Goal: Navigation & Orientation: Understand site structure

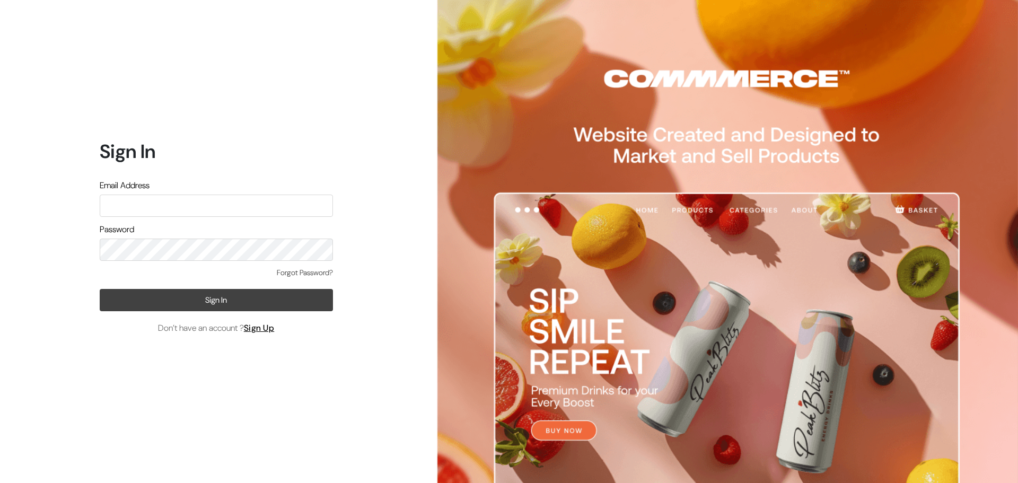
type input "[EMAIL_ADDRESS][DOMAIN_NAME]"
click at [173, 298] on button "Sign In" at bounding box center [216, 300] width 233 height 22
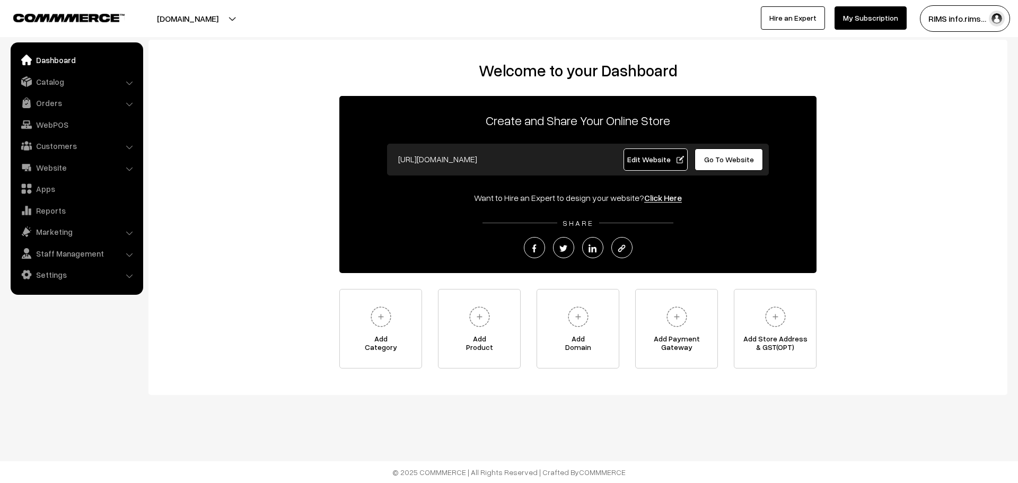
click at [650, 166] on link "Edit Website" at bounding box center [656, 159] width 65 height 22
click at [87, 96] on link "Orders" at bounding box center [76, 102] width 126 height 19
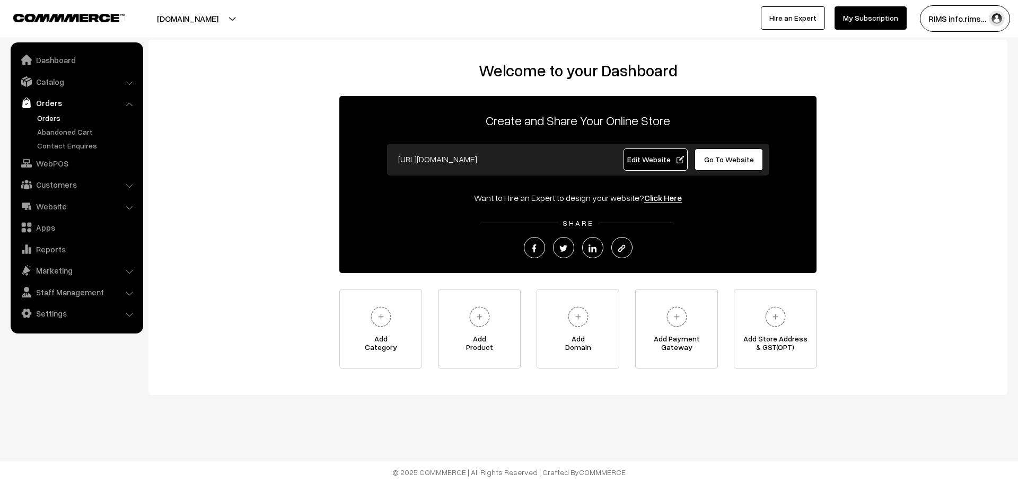
click at [65, 119] on link "Orders" at bounding box center [86, 117] width 105 height 11
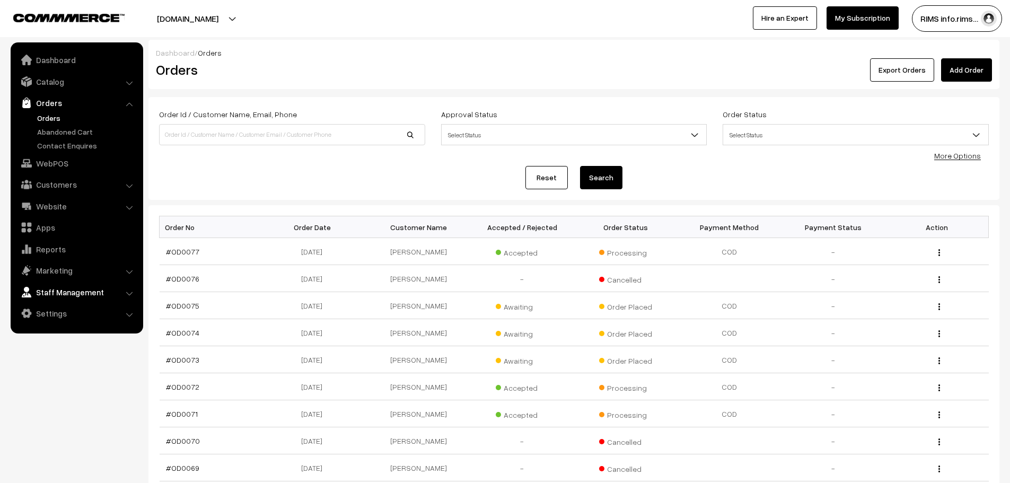
click at [99, 288] on link "Staff Management" at bounding box center [76, 292] width 126 height 19
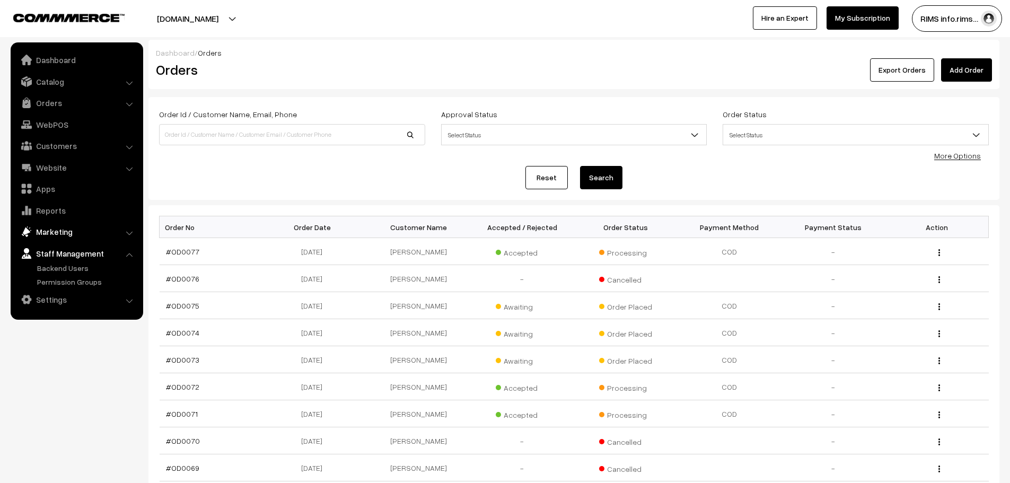
click at [94, 231] on link "Marketing" at bounding box center [76, 231] width 126 height 19
click at [45, 245] on link "Offers" at bounding box center [86, 246] width 105 height 11
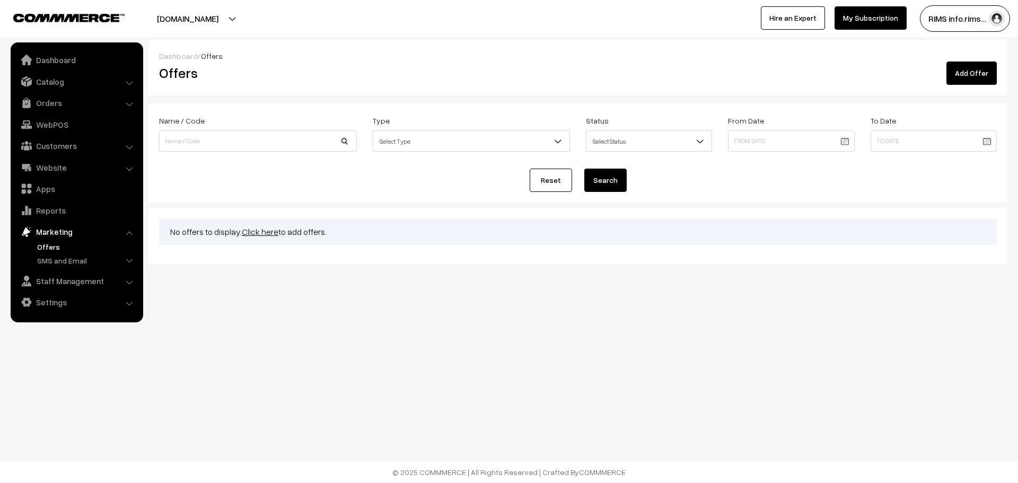
click at [260, 233] on link "Click here" at bounding box center [260, 231] width 37 height 11
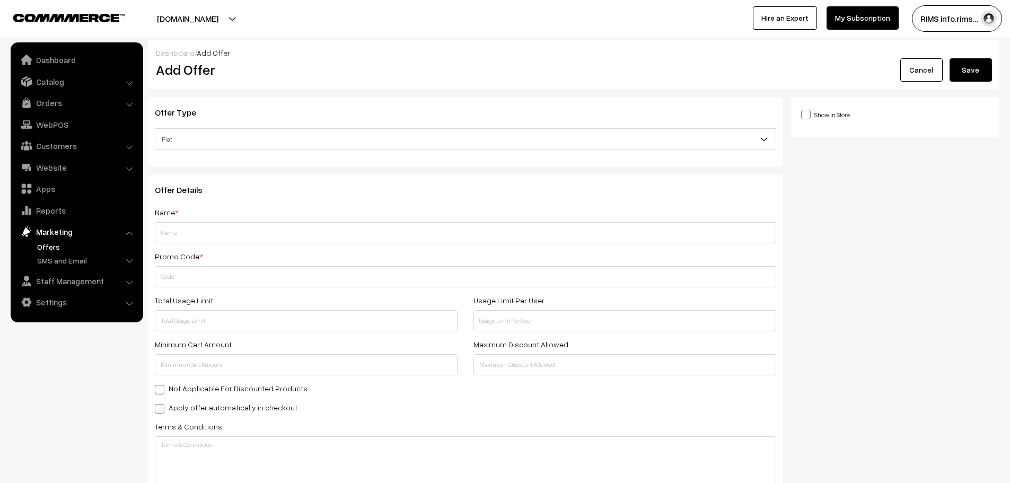
click at [379, 134] on span "Flat" at bounding box center [465, 139] width 620 height 19
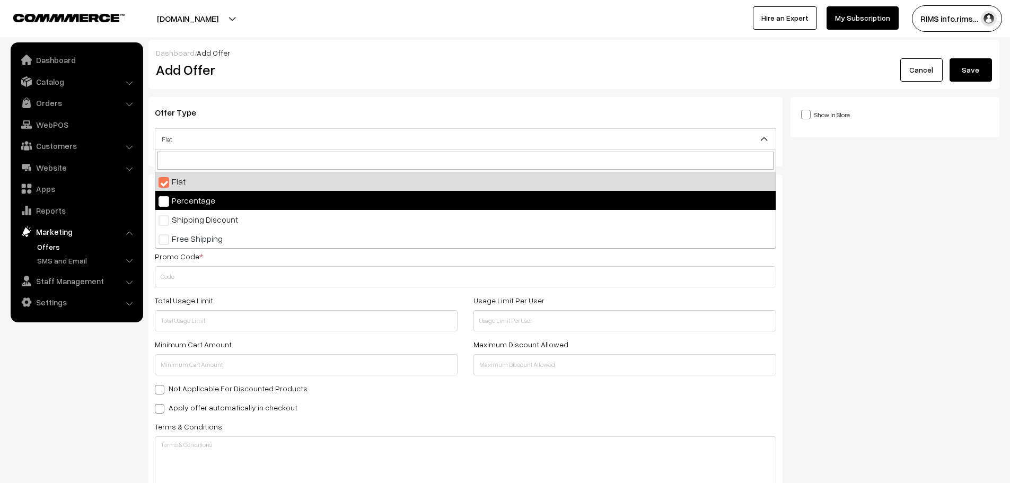
click at [827, 243] on div "Show In Store Publish Date" at bounding box center [899, 409] width 217 height 624
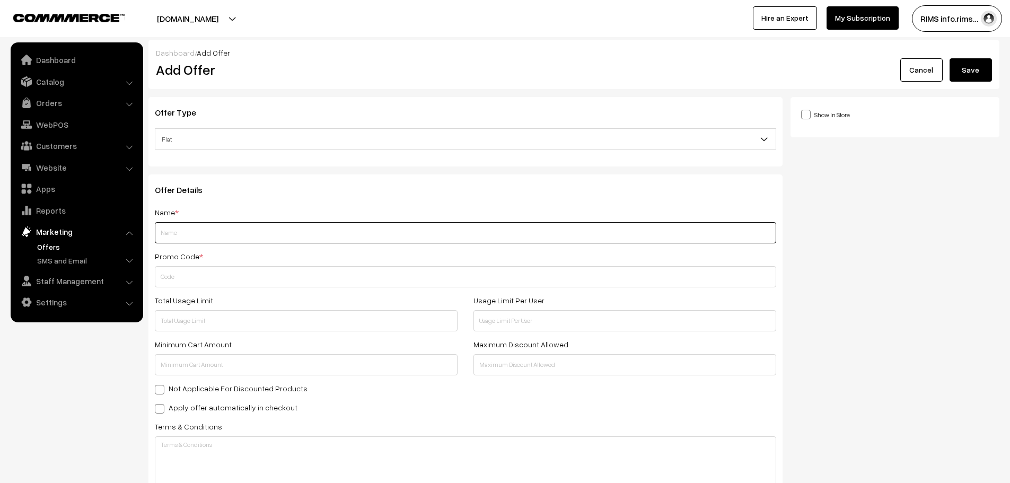
click at [296, 230] on input "text" at bounding box center [465, 232] width 621 height 21
click at [909, 268] on div "Show In Store Publish Date" at bounding box center [899, 409] width 217 height 624
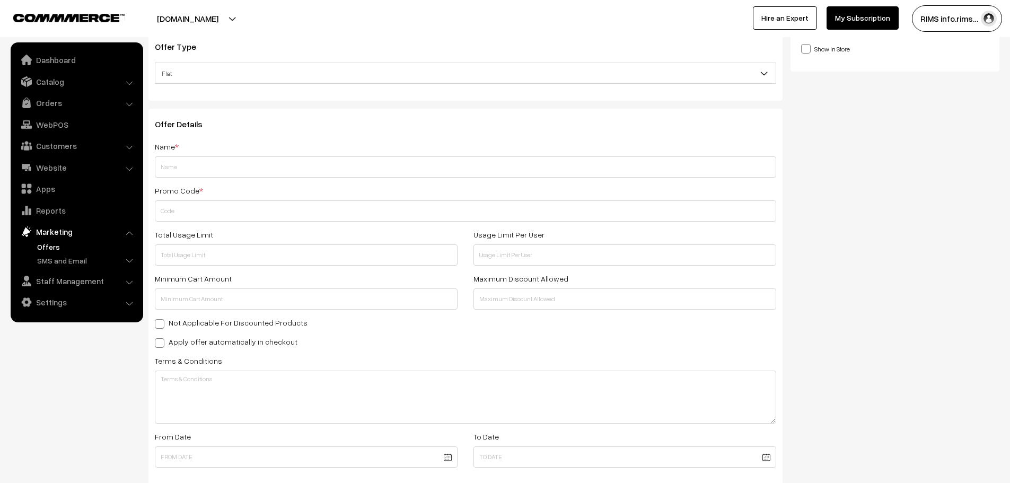
scroll to position [33, 0]
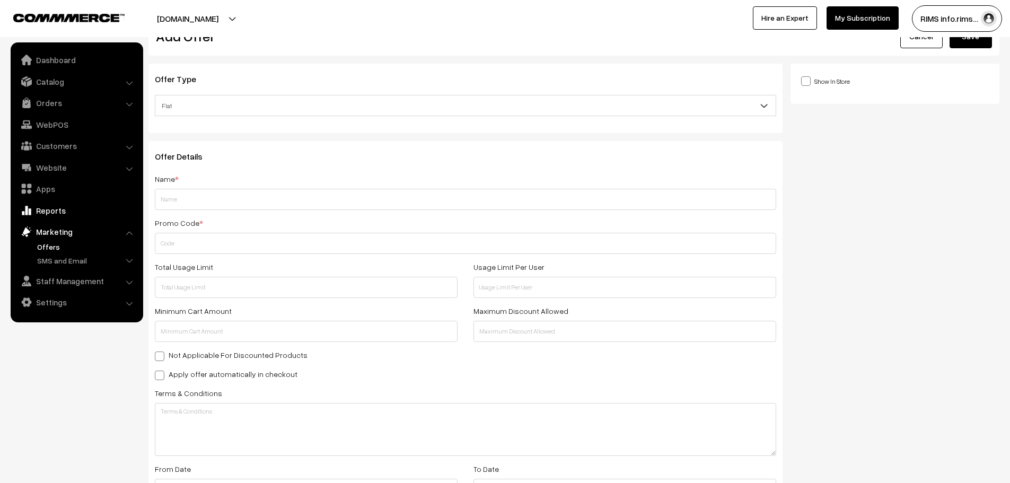
click at [48, 209] on link "Reports" at bounding box center [76, 210] width 126 height 19
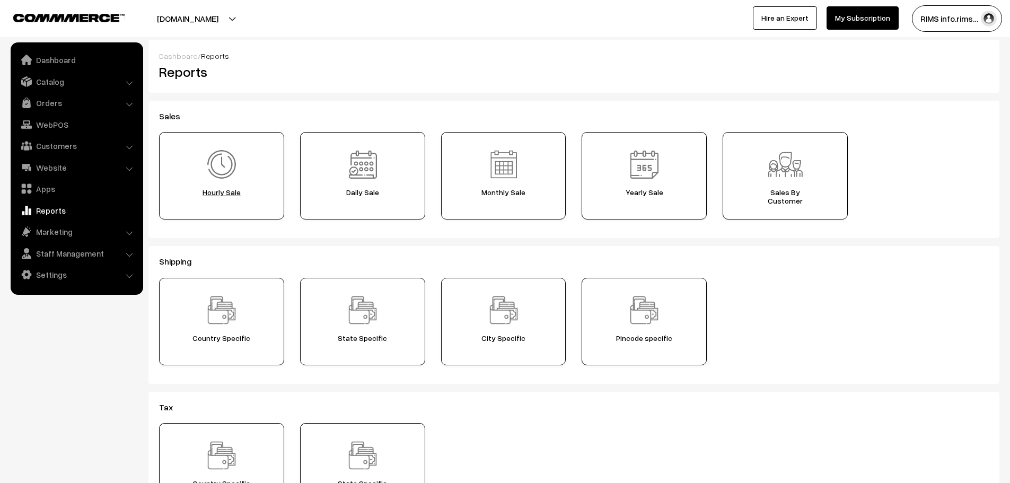
click at [226, 168] on img at bounding box center [221, 164] width 37 height 37
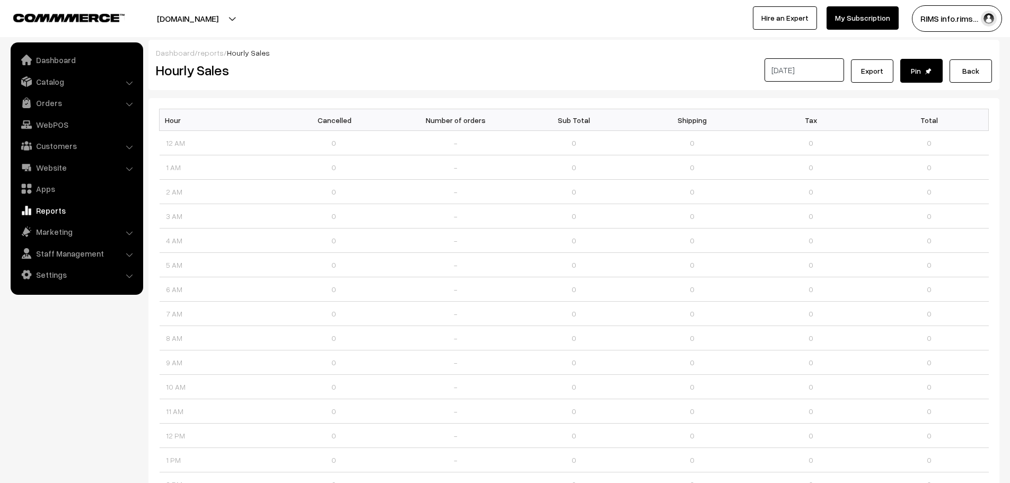
click at [975, 69] on link "Back" at bounding box center [971, 70] width 42 height 23
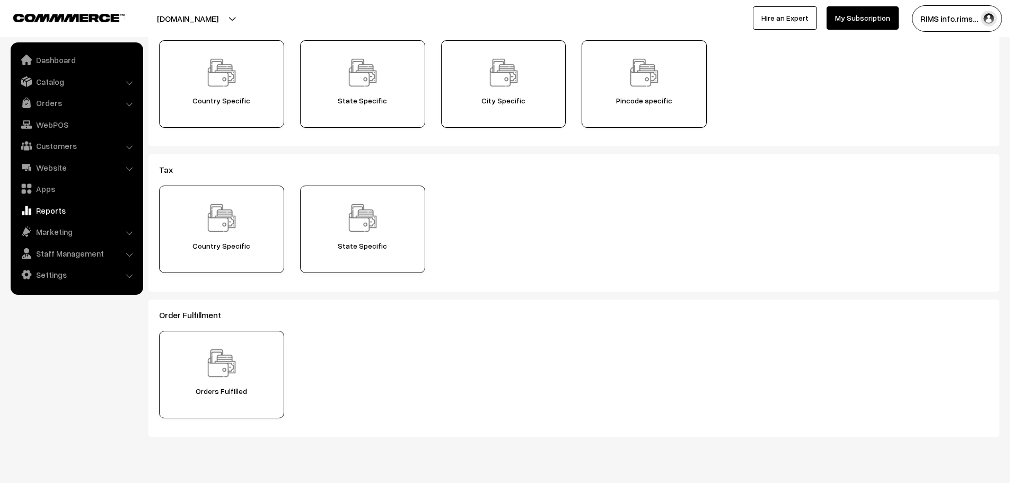
scroll to position [260, 0]
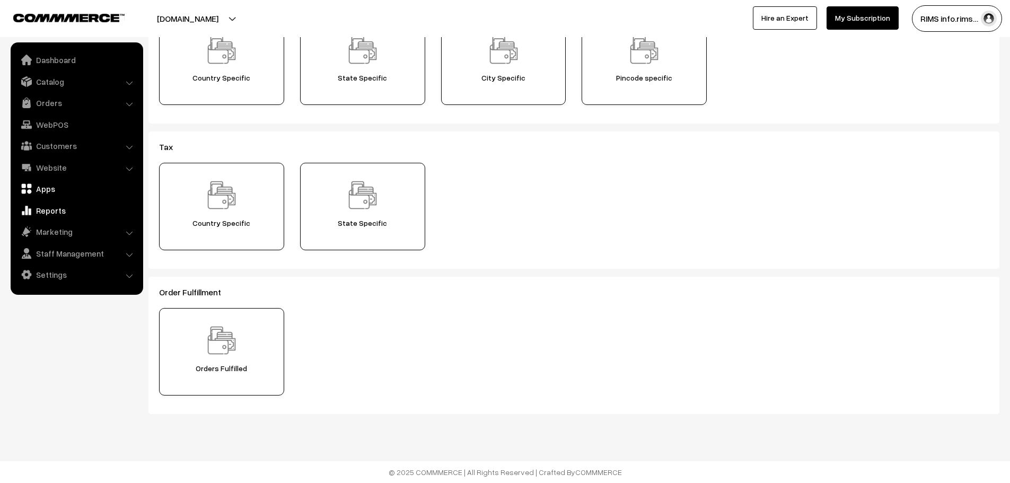
click at [52, 187] on link "Apps" at bounding box center [76, 188] width 126 height 19
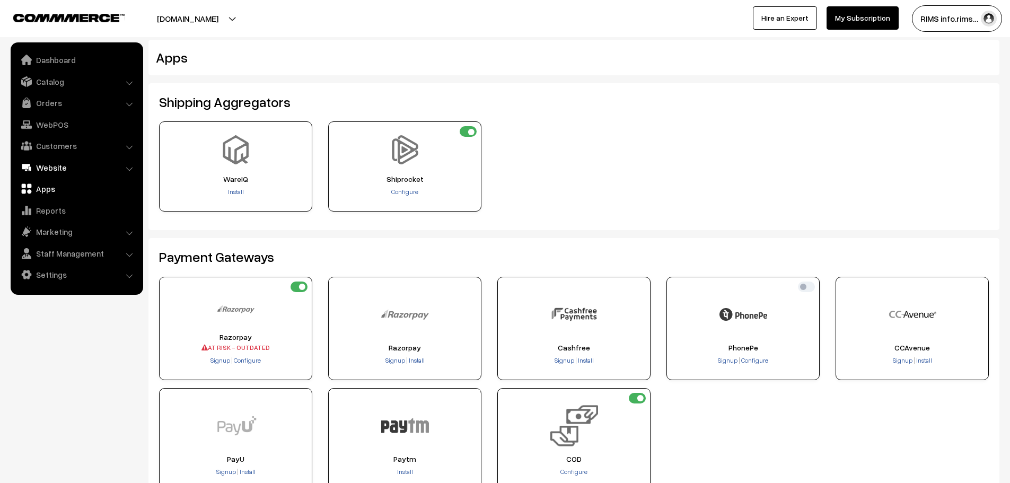
click at [57, 171] on link "Website" at bounding box center [76, 167] width 126 height 19
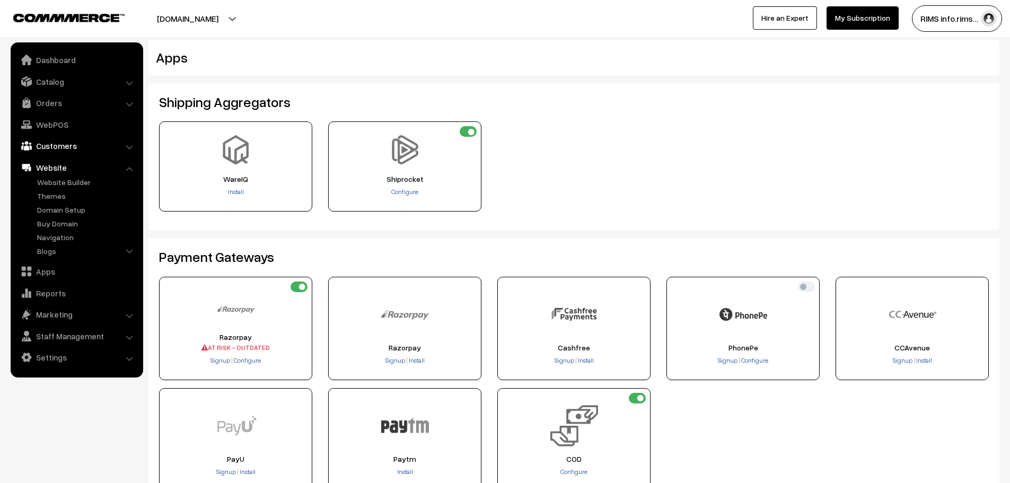
click at [77, 151] on link "Customers" at bounding box center [76, 145] width 126 height 19
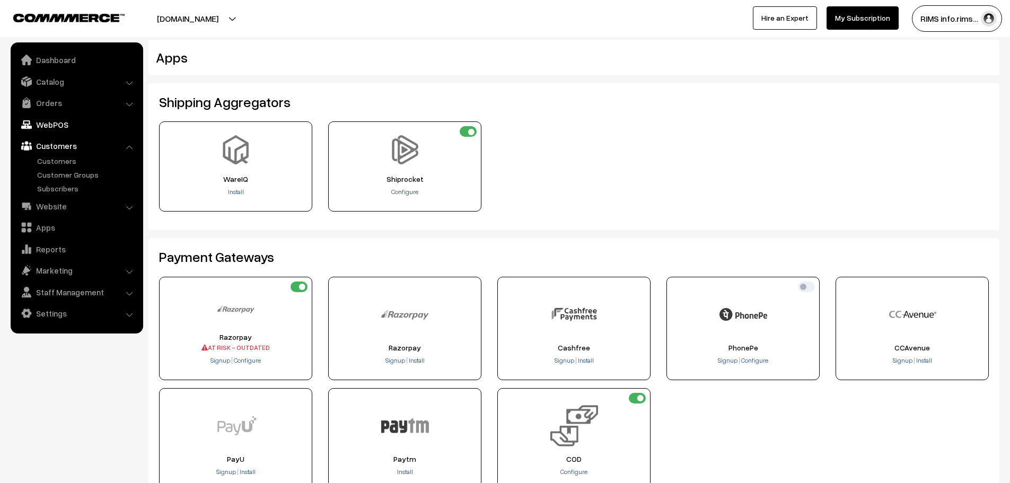
click at [88, 125] on link "WebPOS" at bounding box center [76, 124] width 126 height 19
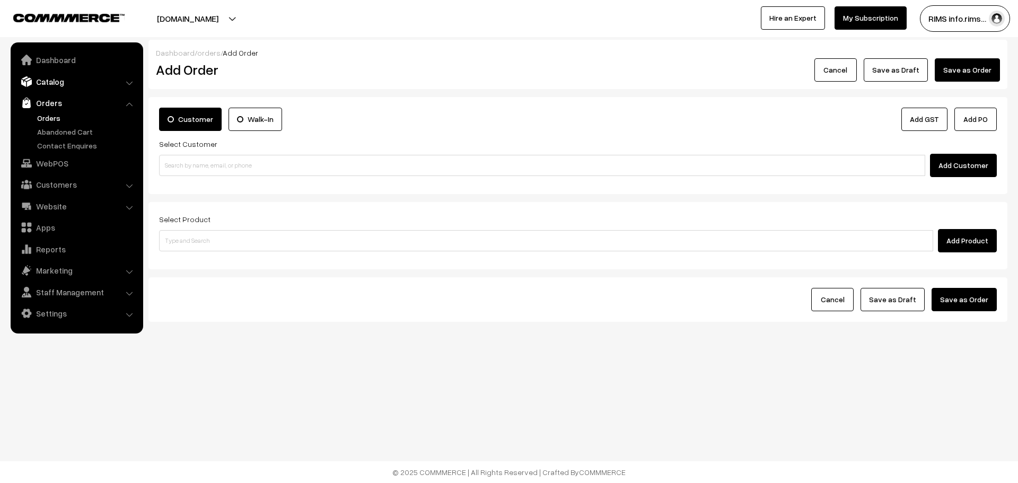
click at [93, 87] on link "Catalog" at bounding box center [76, 81] width 126 height 19
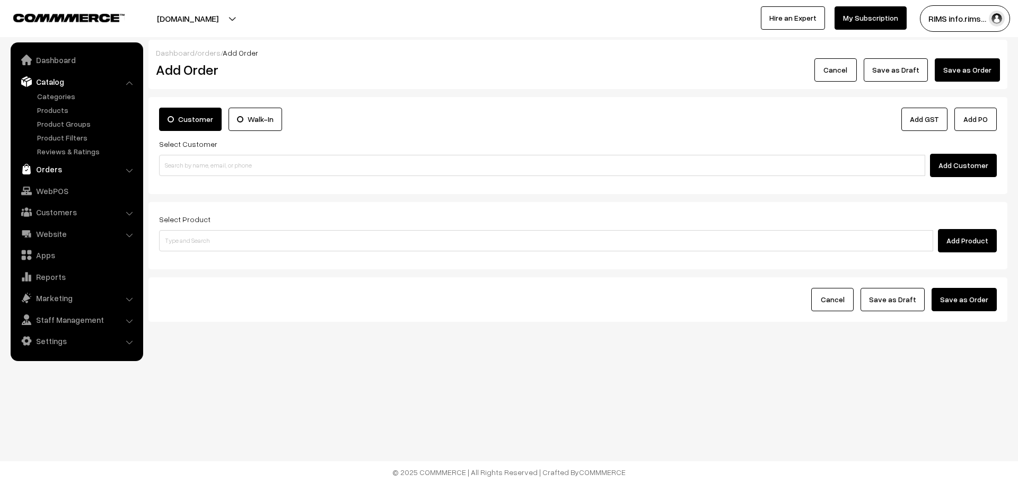
click at [50, 170] on link "Orders" at bounding box center [76, 169] width 126 height 19
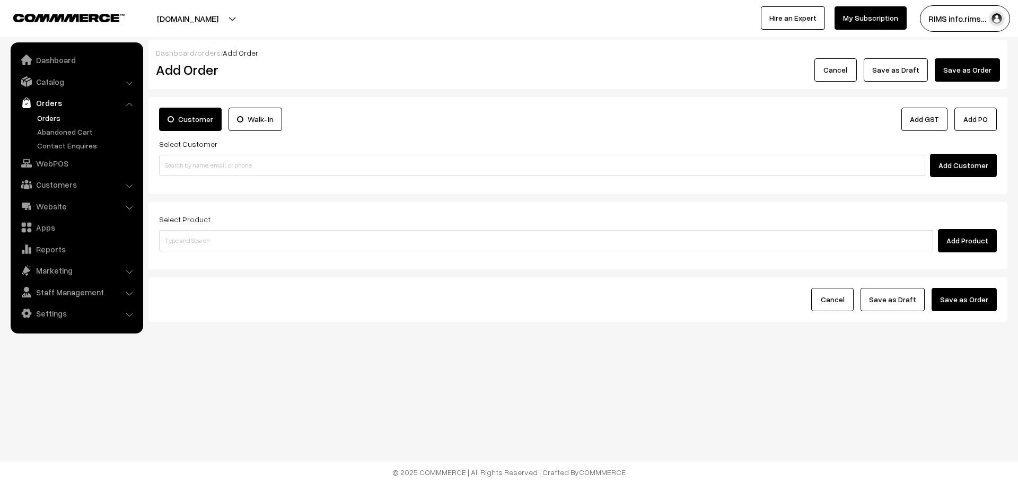
click at [46, 119] on link "Orders" at bounding box center [86, 117] width 105 height 11
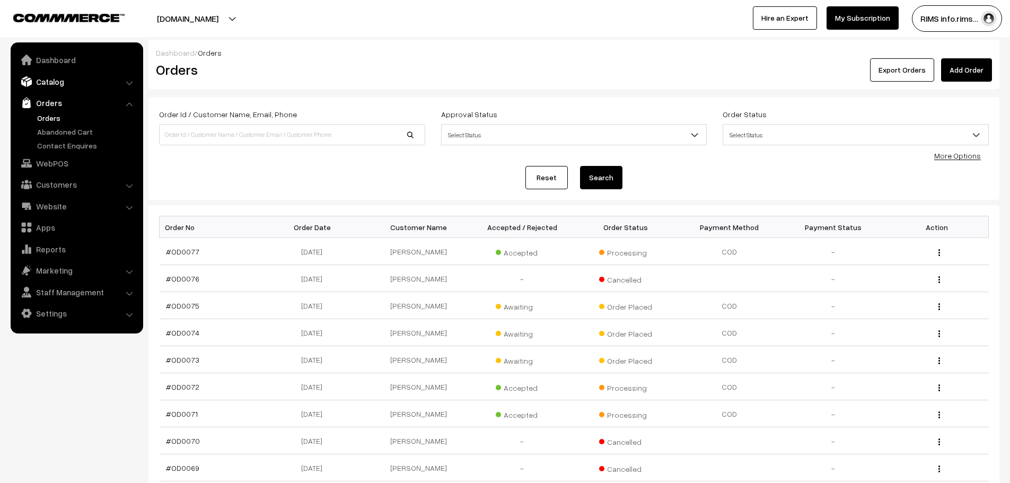
click at [74, 80] on link "Catalog" at bounding box center [76, 81] width 126 height 19
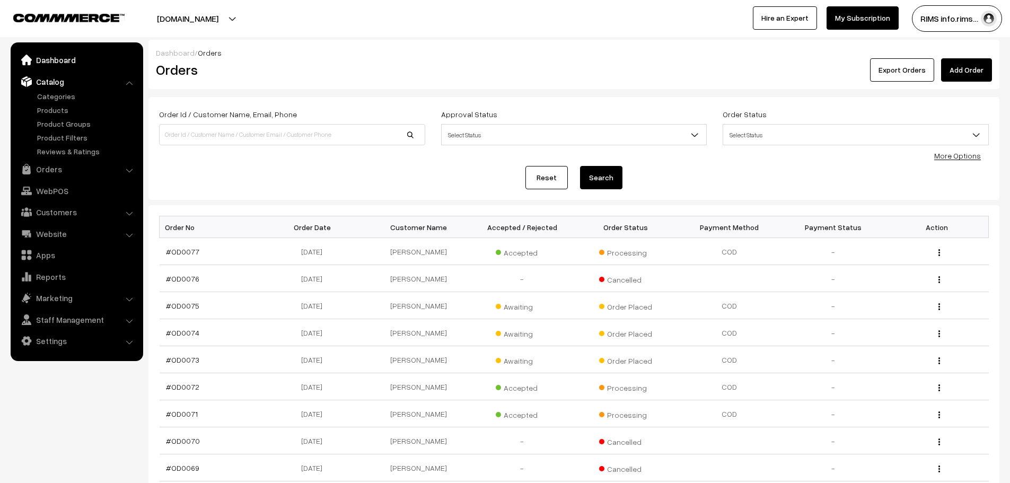
click at [78, 59] on link "Dashboard" at bounding box center [76, 59] width 126 height 19
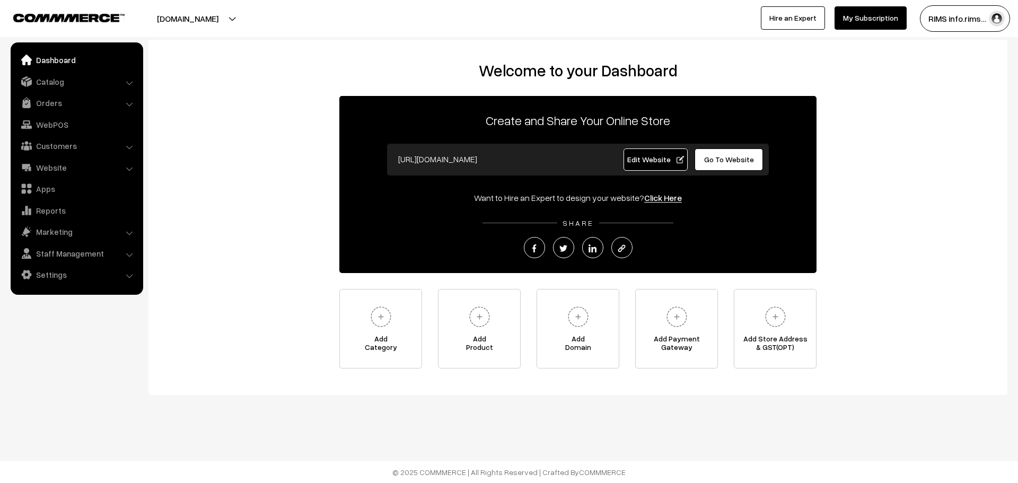
drag, startPoint x: 0, startPoint y: 0, endPoint x: 227, endPoint y: 50, distance: 232.5
click at [227, 50] on div "Welcome to your Dashboard Create and Share Your Online Store [URL][DOMAIN_NAME]…" at bounding box center [577, 217] width 859 height 355
